Goal: Task Accomplishment & Management: Manage account settings

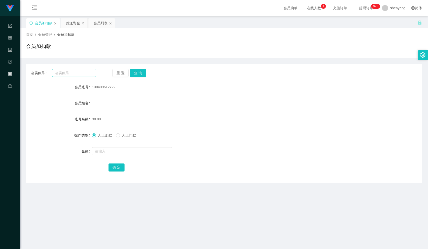
scroll to position [0, 0]
click at [67, 73] on input "text" at bounding box center [74, 73] width 44 height 8
paste input "Kelvin7878"
type input "Kelvin7878"
click at [141, 72] on button "查 询" at bounding box center [138, 73] width 16 height 8
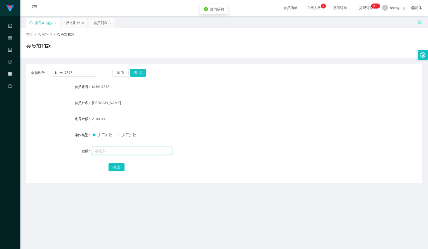
click at [111, 151] on input "text" at bounding box center [132, 151] width 80 height 8
type input "3000"
click at [117, 167] on button "确 定" at bounding box center [117, 167] width 16 height 8
drag, startPoint x: 72, startPoint y: 72, endPoint x: 43, endPoint y: 77, distance: 29.5
click at [43, 77] on div "会员账号： Kelvin7878 重 置 查 询 会员账号 Kelvin7878 会员姓名 [PERSON_NAME] 账号余额 5100.00 操作类型 人…" at bounding box center [224, 123] width 396 height 119
